Goal: Task Accomplishment & Management: Manage account settings

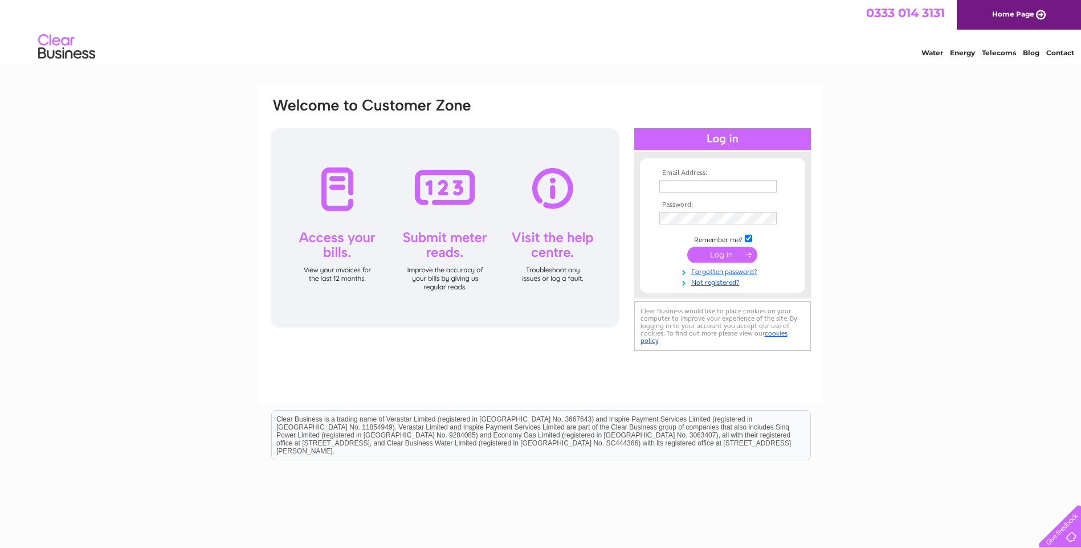
type input "heather@fascotland.co.uk"
click at [715, 258] on input "submit" at bounding box center [722, 255] width 70 height 16
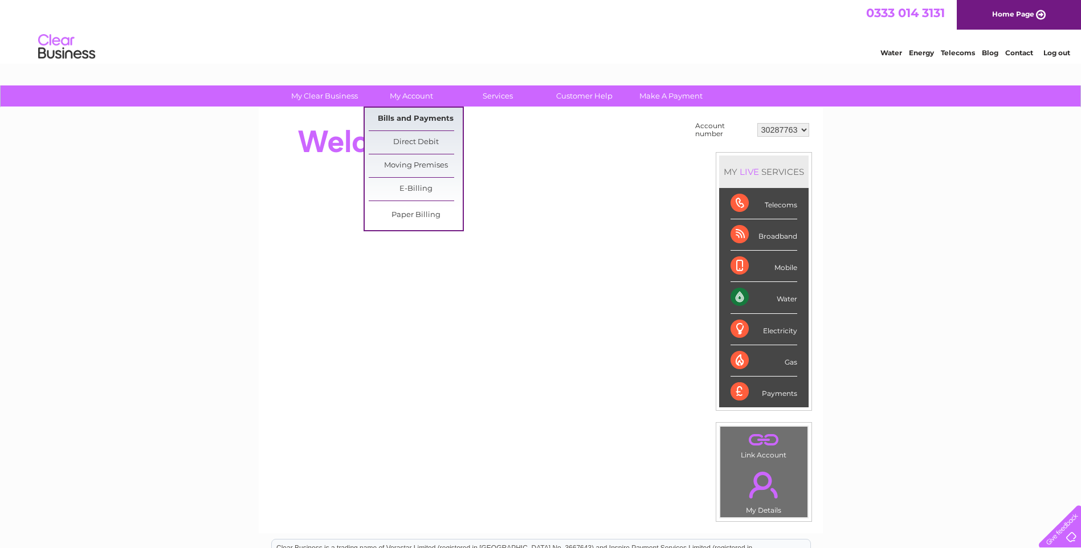
click at [401, 121] on link "Bills and Payments" at bounding box center [416, 119] width 94 height 23
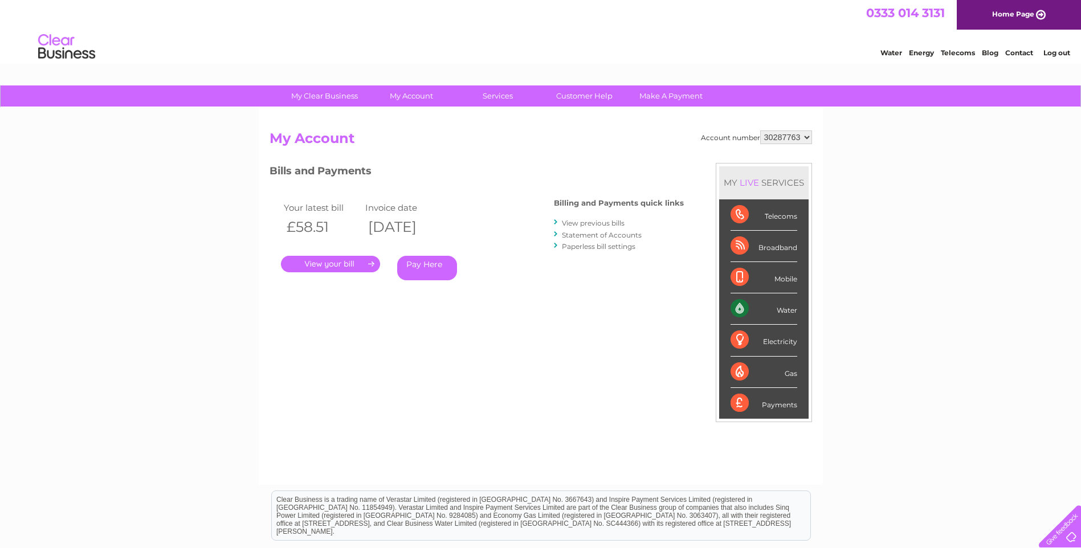
click at [401, 117] on div "Account number 30287763 My Account MY LIVE SERVICES Telecoms Broadband Mobile W…" at bounding box center [541, 296] width 564 height 377
click at [316, 264] on link "." at bounding box center [330, 264] width 99 height 17
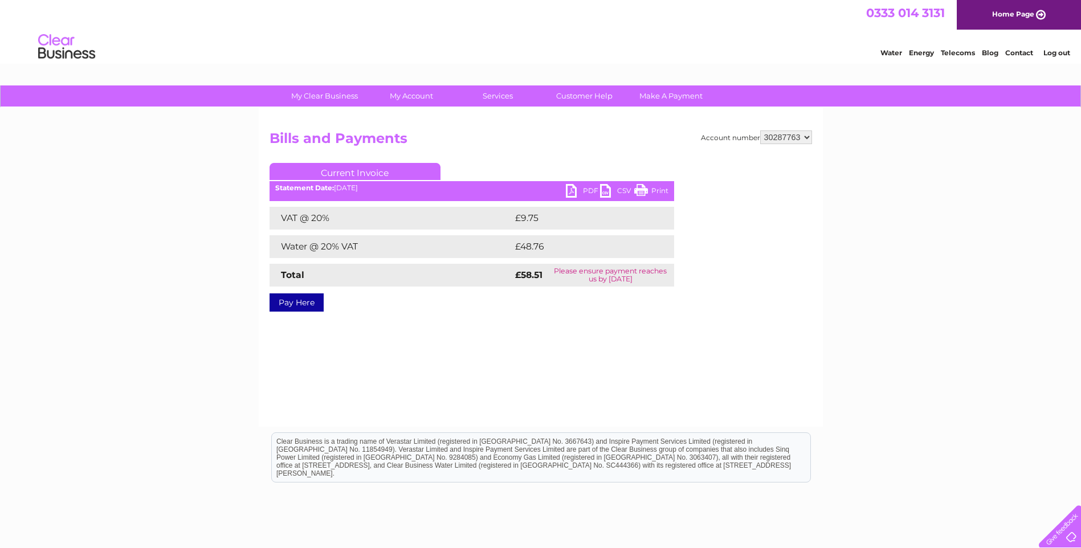
click at [573, 197] on link "PDF" at bounding box center [583, 192] width 34 height 17
click at [1066, 56] on link "Log out" at bounding box center [1056, 52] width 27 height 9
